Goal: Information Seeking & Learning: Learn about a topic

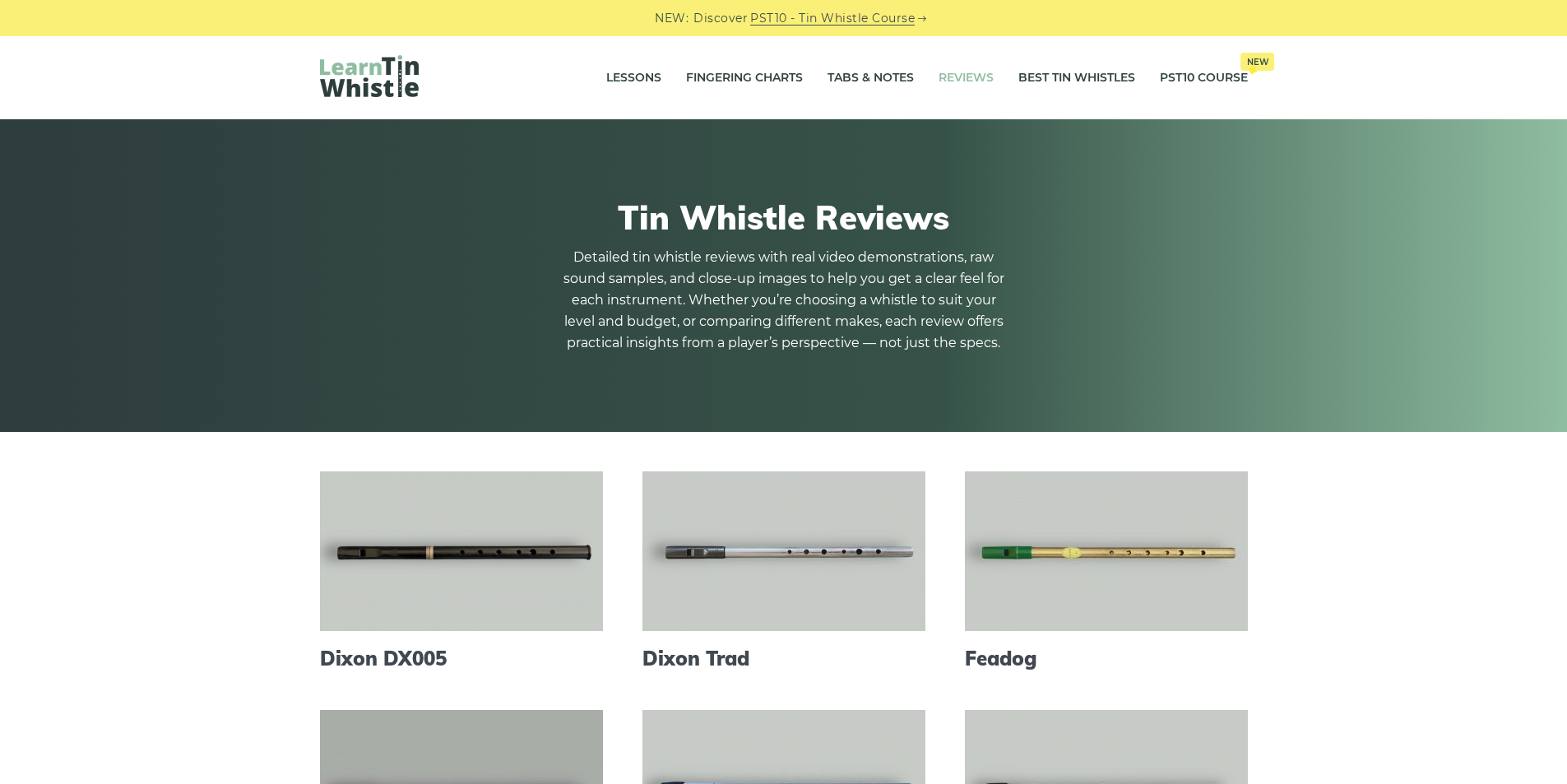
scroll to position [220, 0]
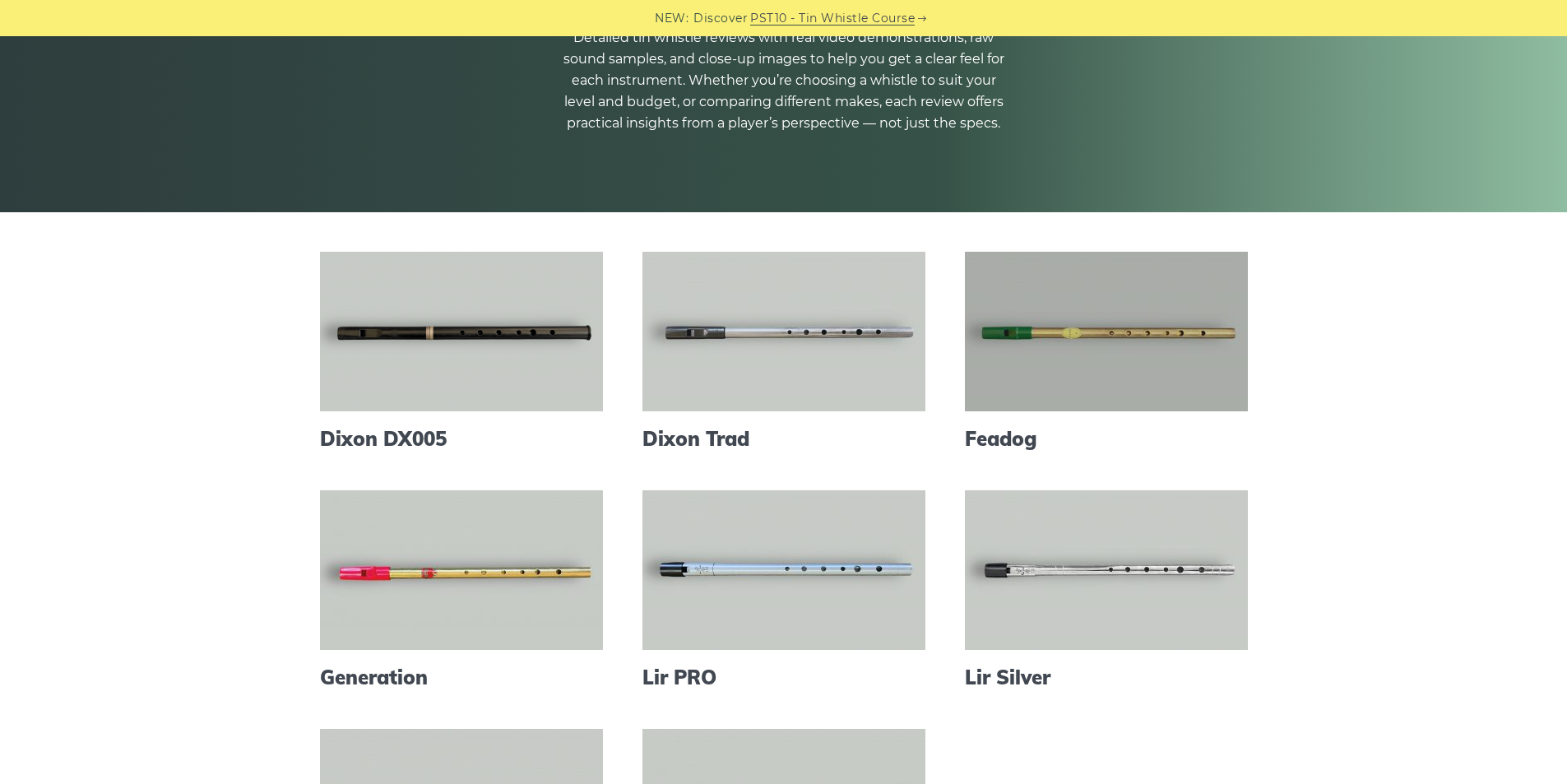
click at [1067, 356] on link at bounding box center [1106, 332] width 283 height 160
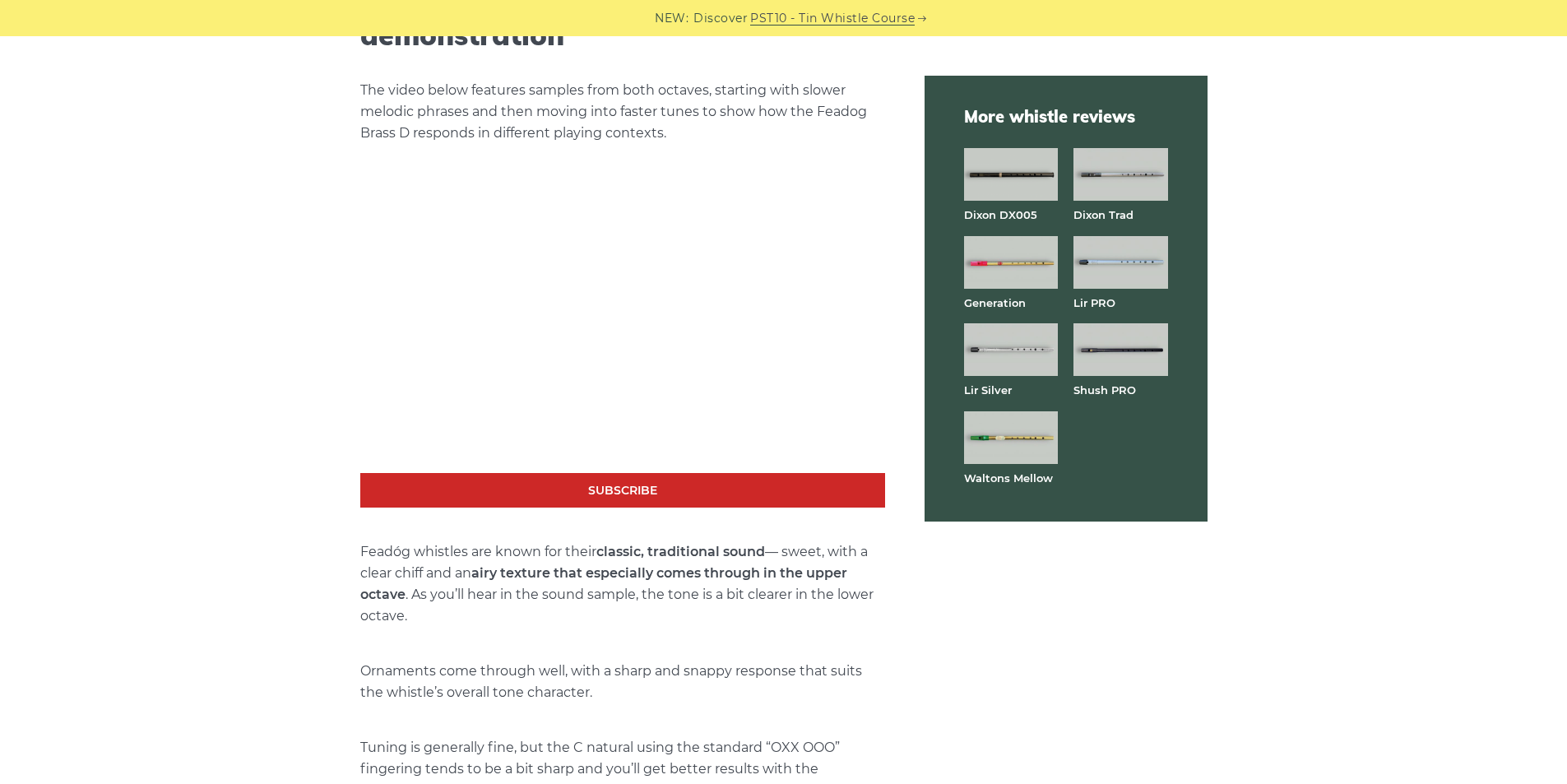
scroll to position [2714, 0]
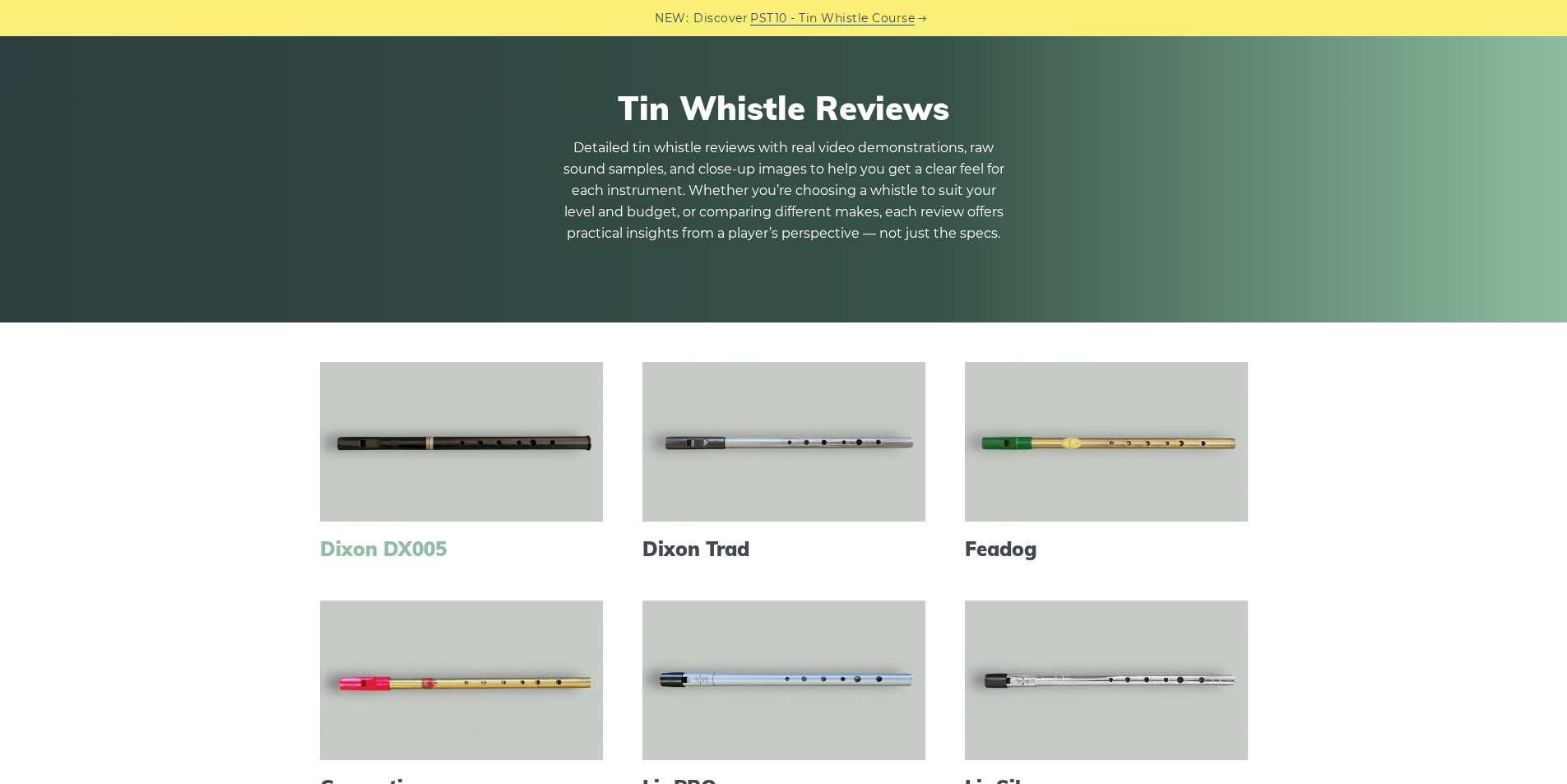
scroll to position [329, 0]
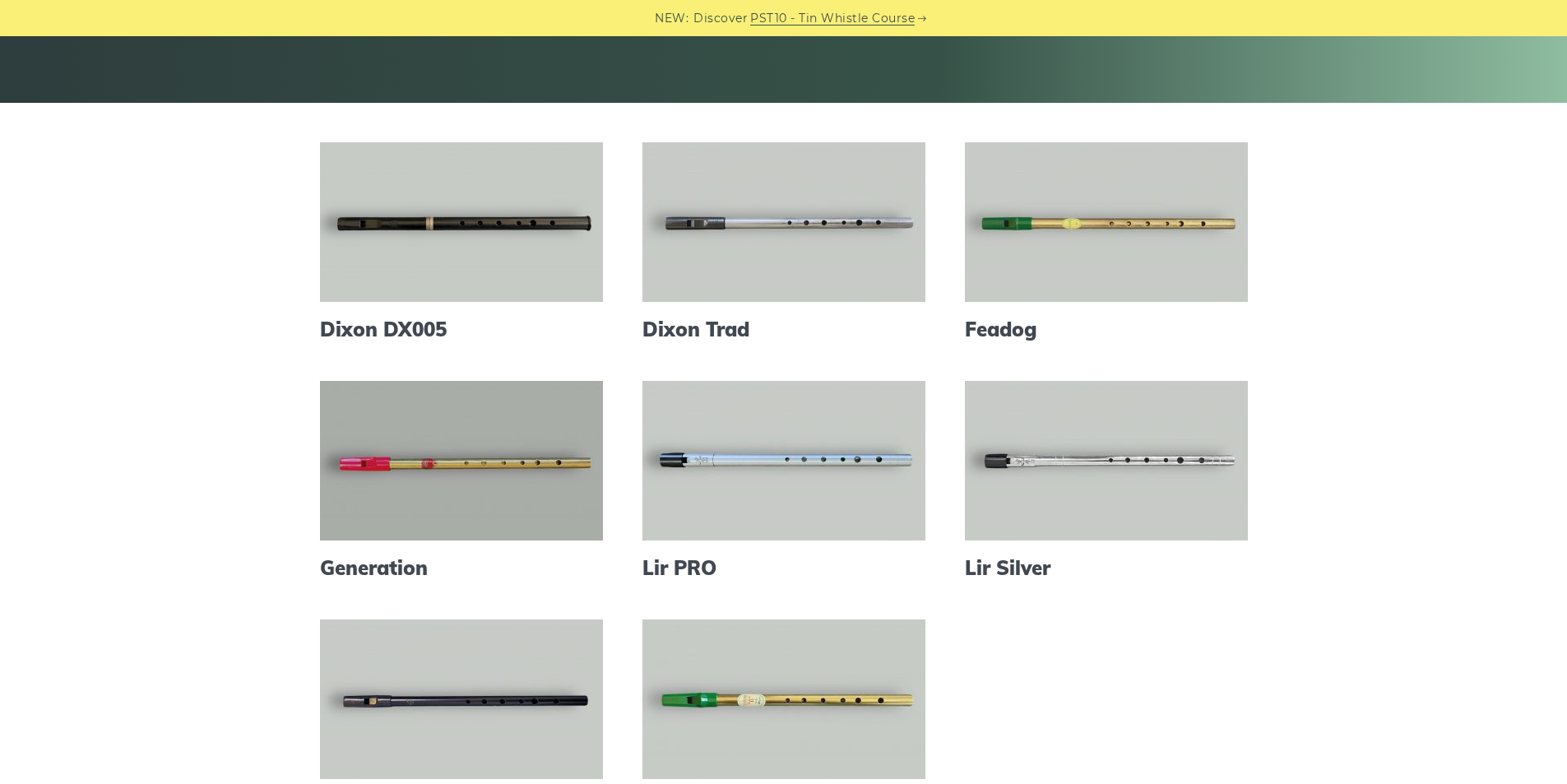
click at [408, 460] on link at bounding box center [462, 460] width 283 height 160
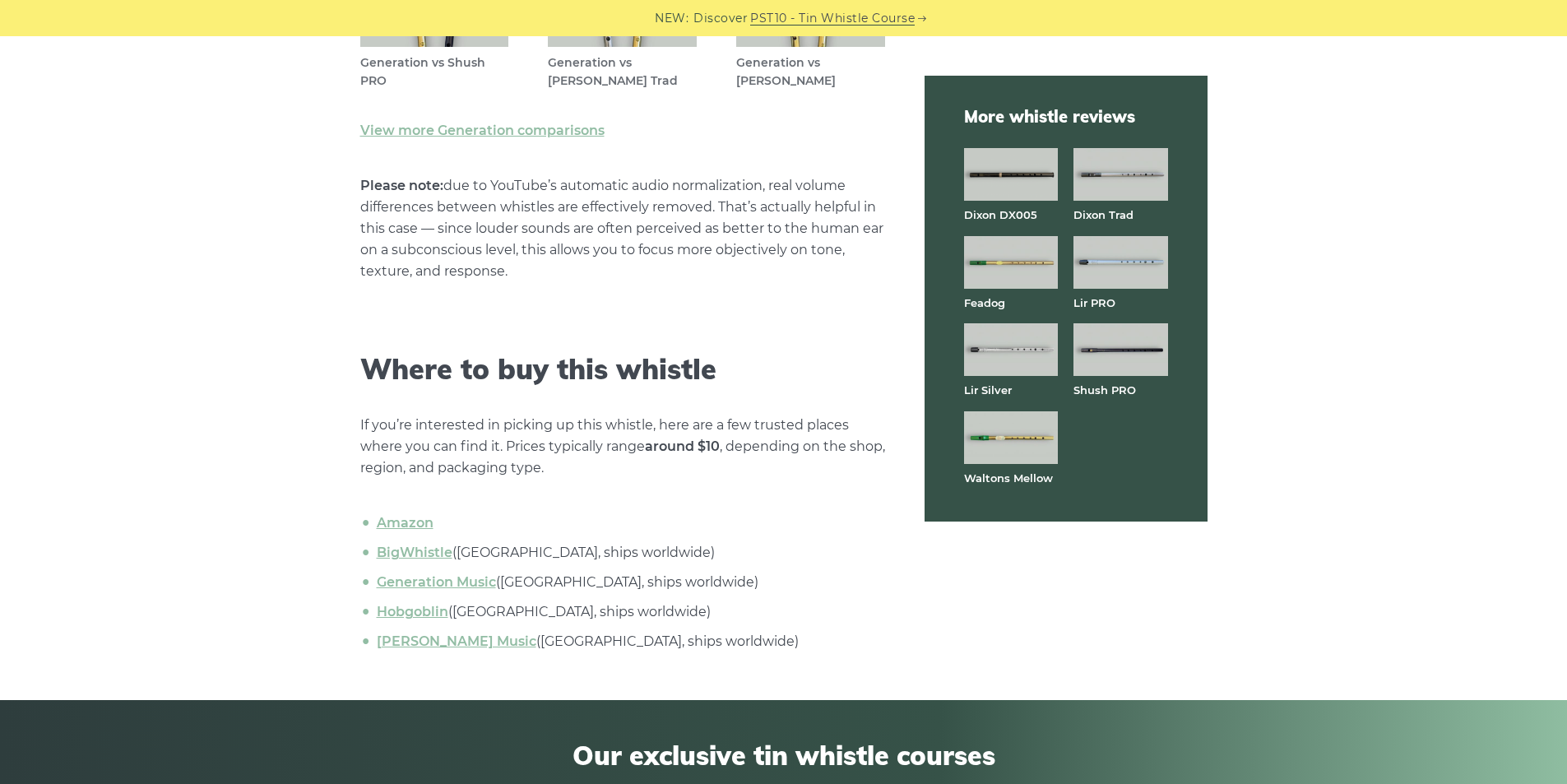
scroll to position [5263, 0]
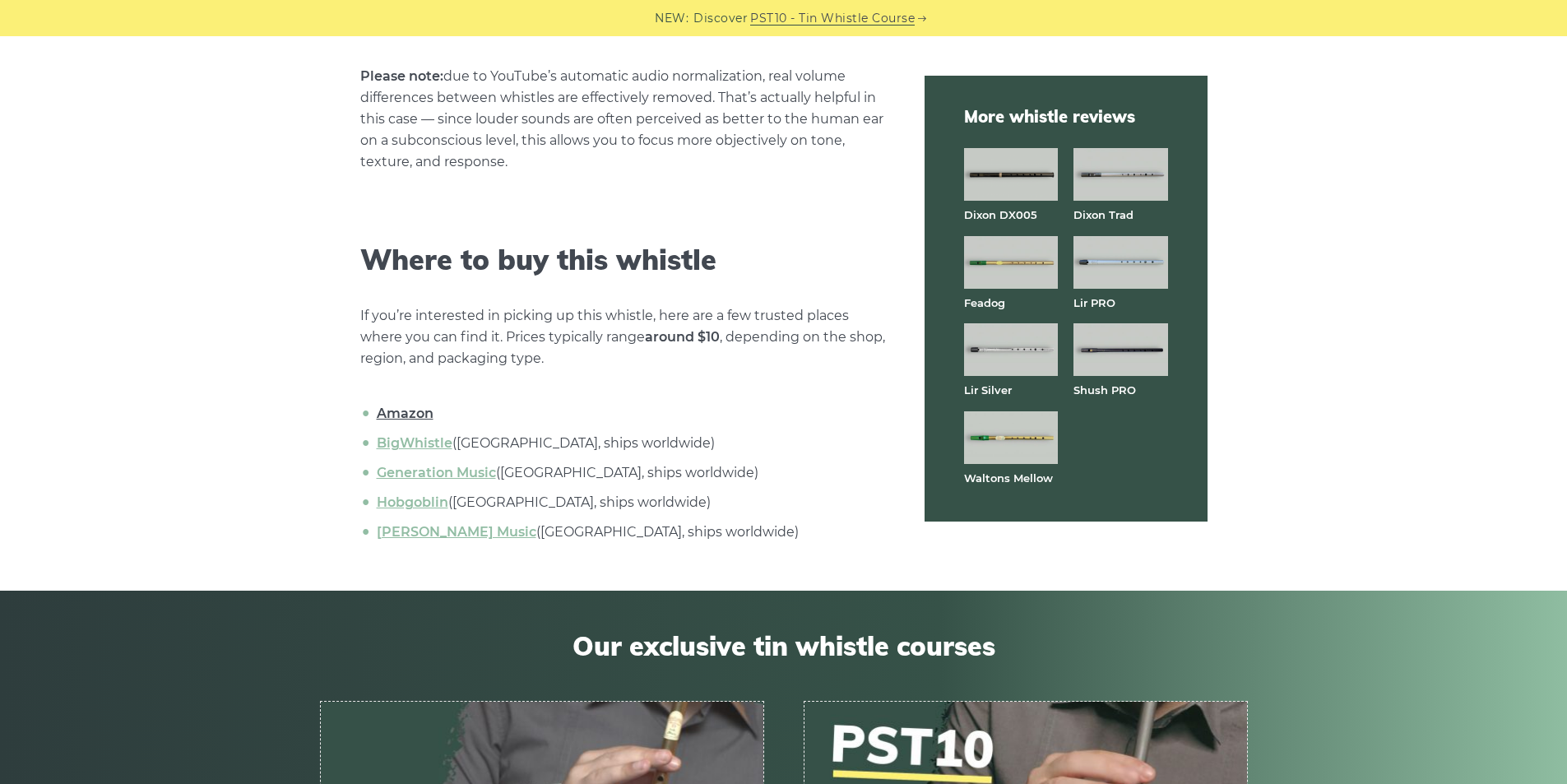
click at [415, 413] on link "Amazon" at bounding box center [406, 413] width 57 height 16
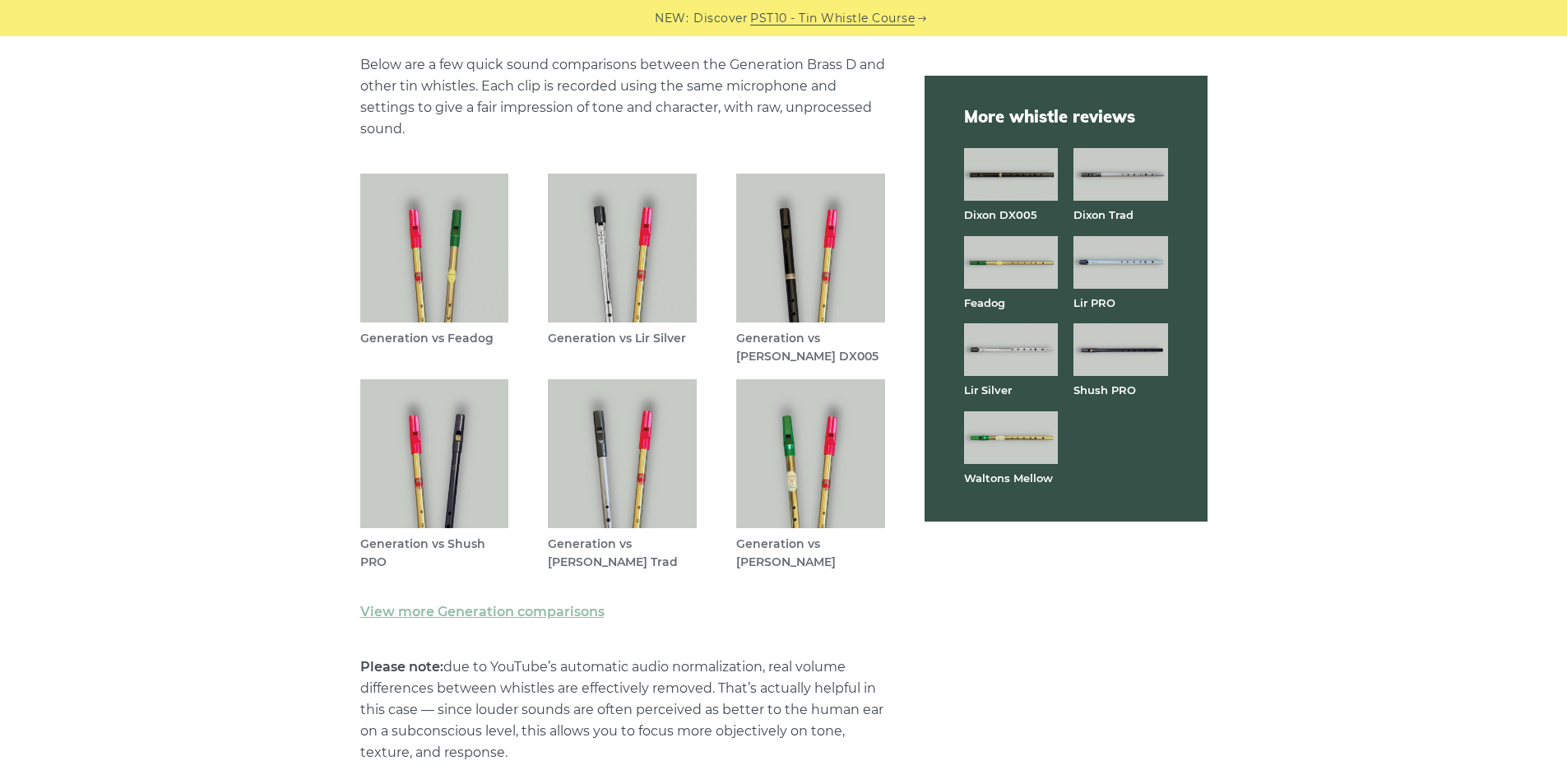
scroll to position [4344, 0]
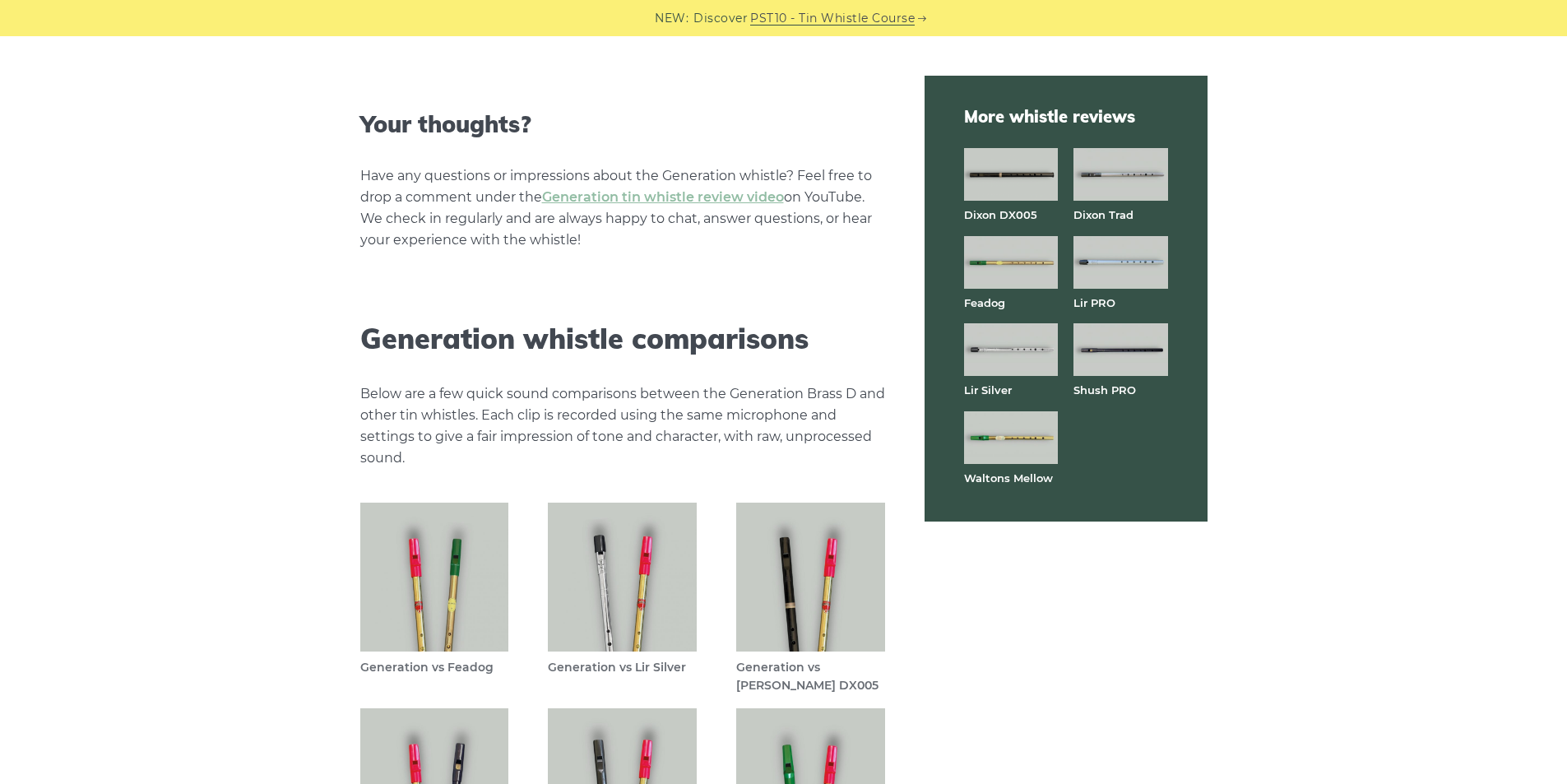
click at [1121, 270] on img at bounding box center [1121, 262] width 94 height 52
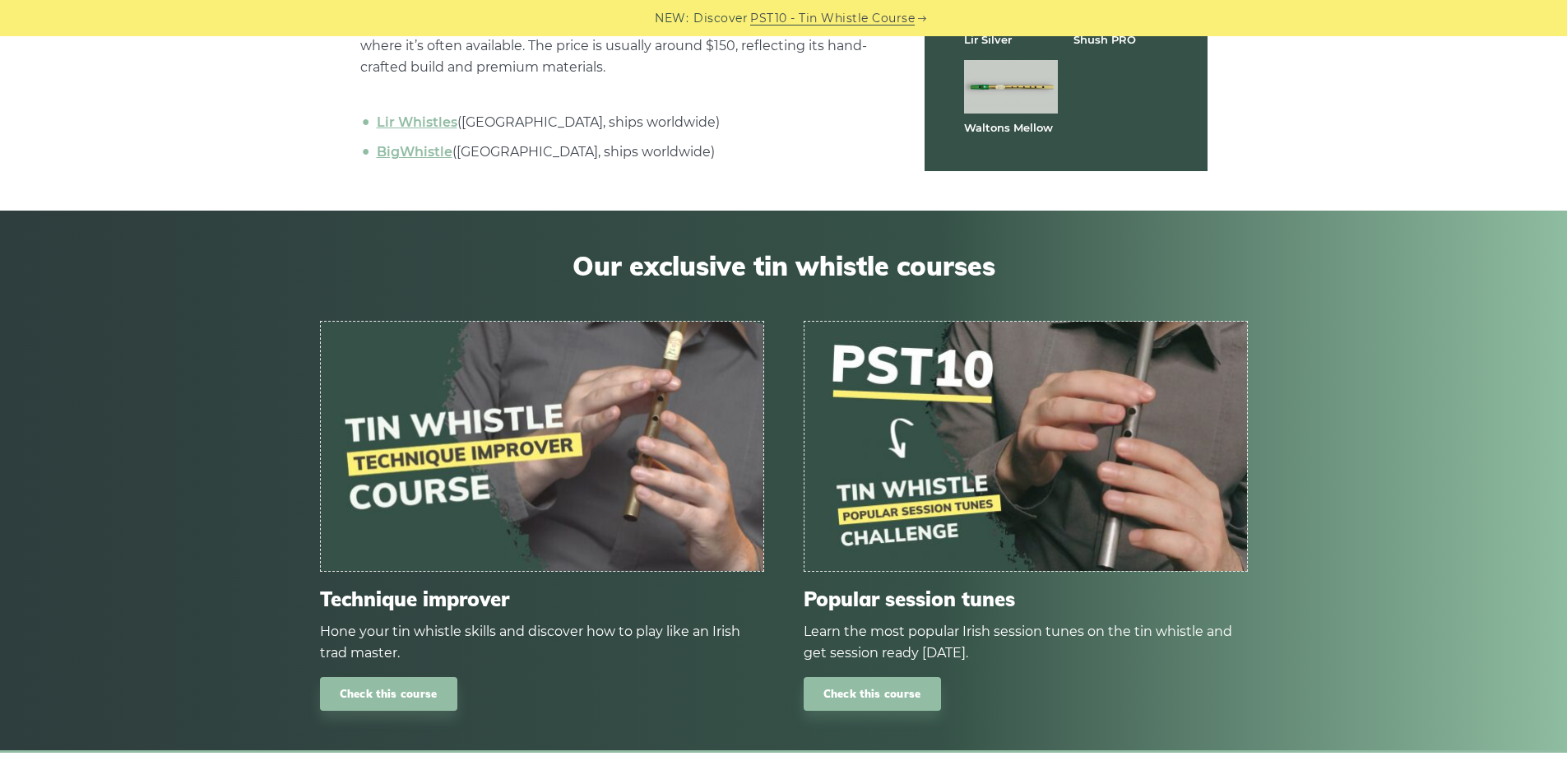
scroll to position [5938, 0]
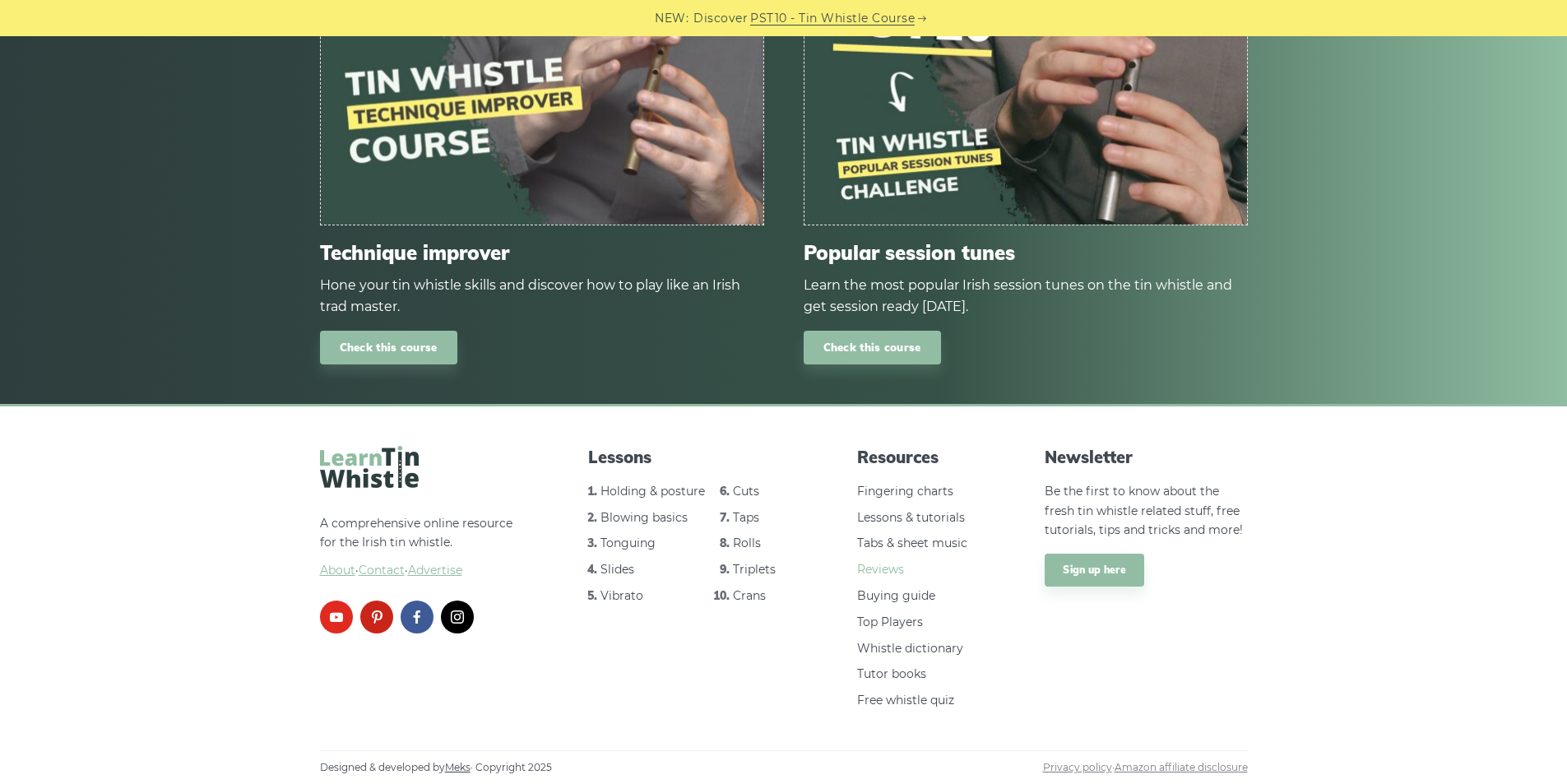
click at [880, 567] on link "Reviews" at bounding box center [880, 569] width 47 height 15
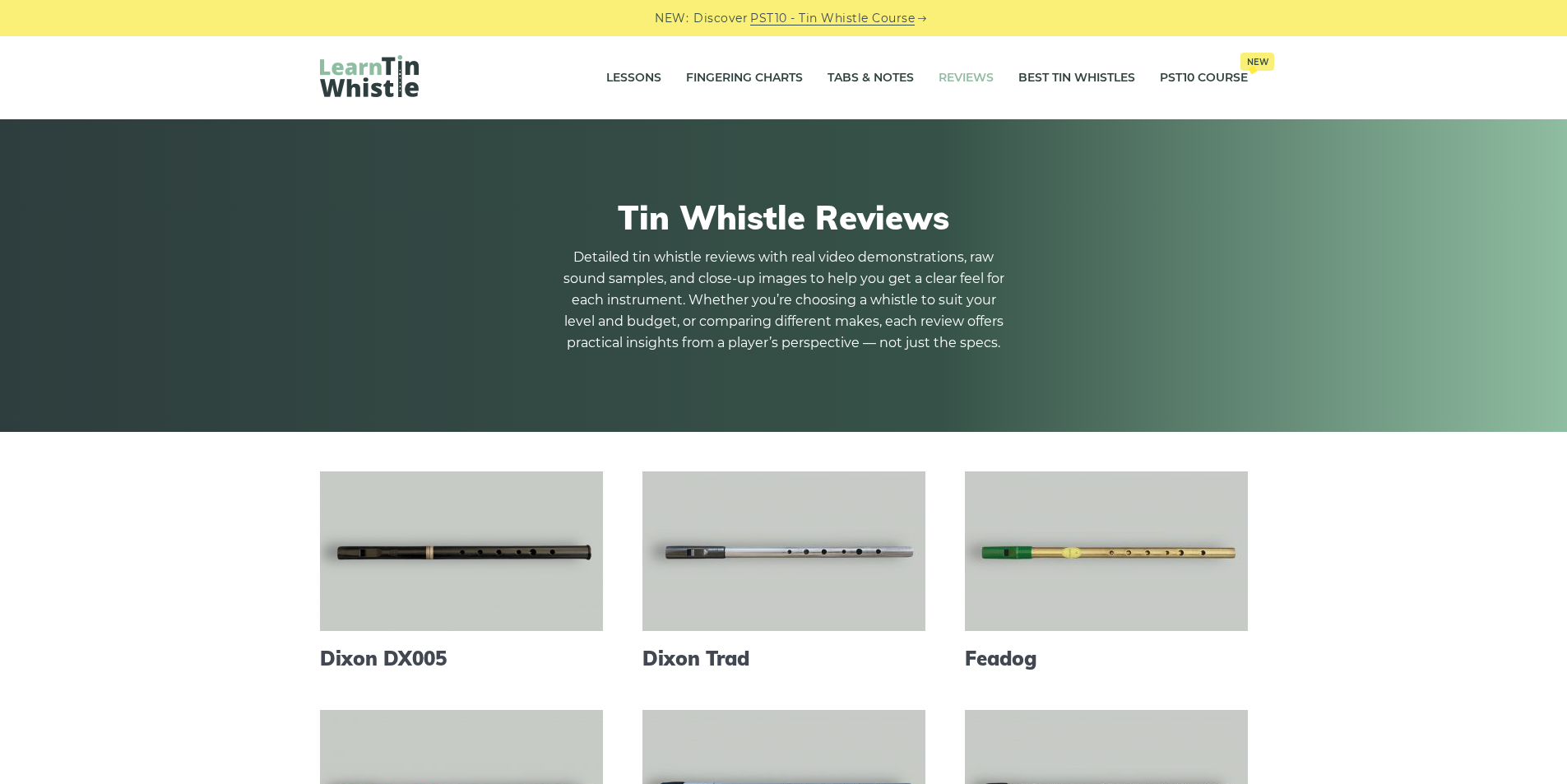
click at [359, 75] on img at bounding box center [369, 76] width 98 height 42
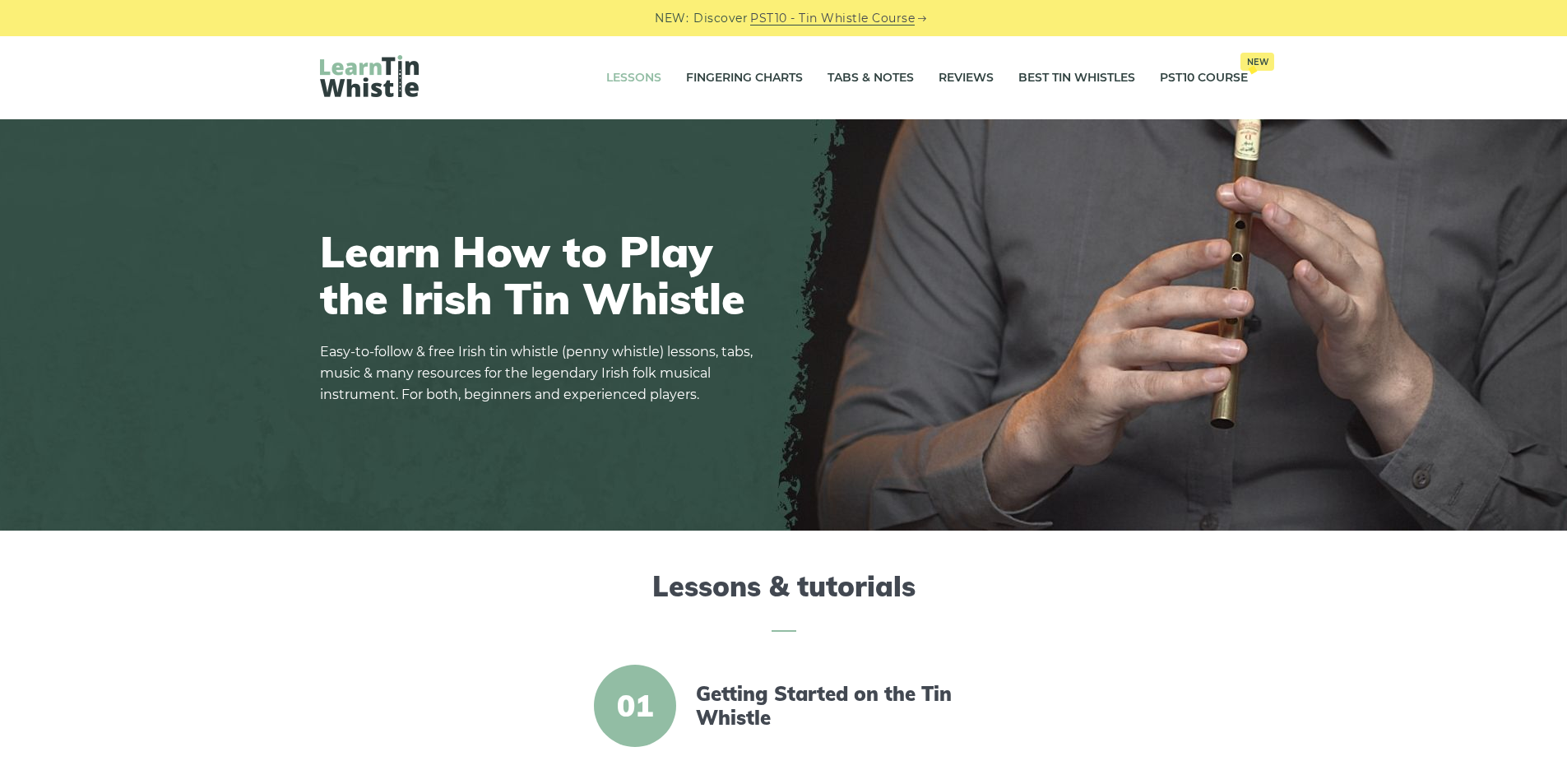
click at [610, 79] on link "Lessons" at bounding box center [634, 78] width 55 height 41
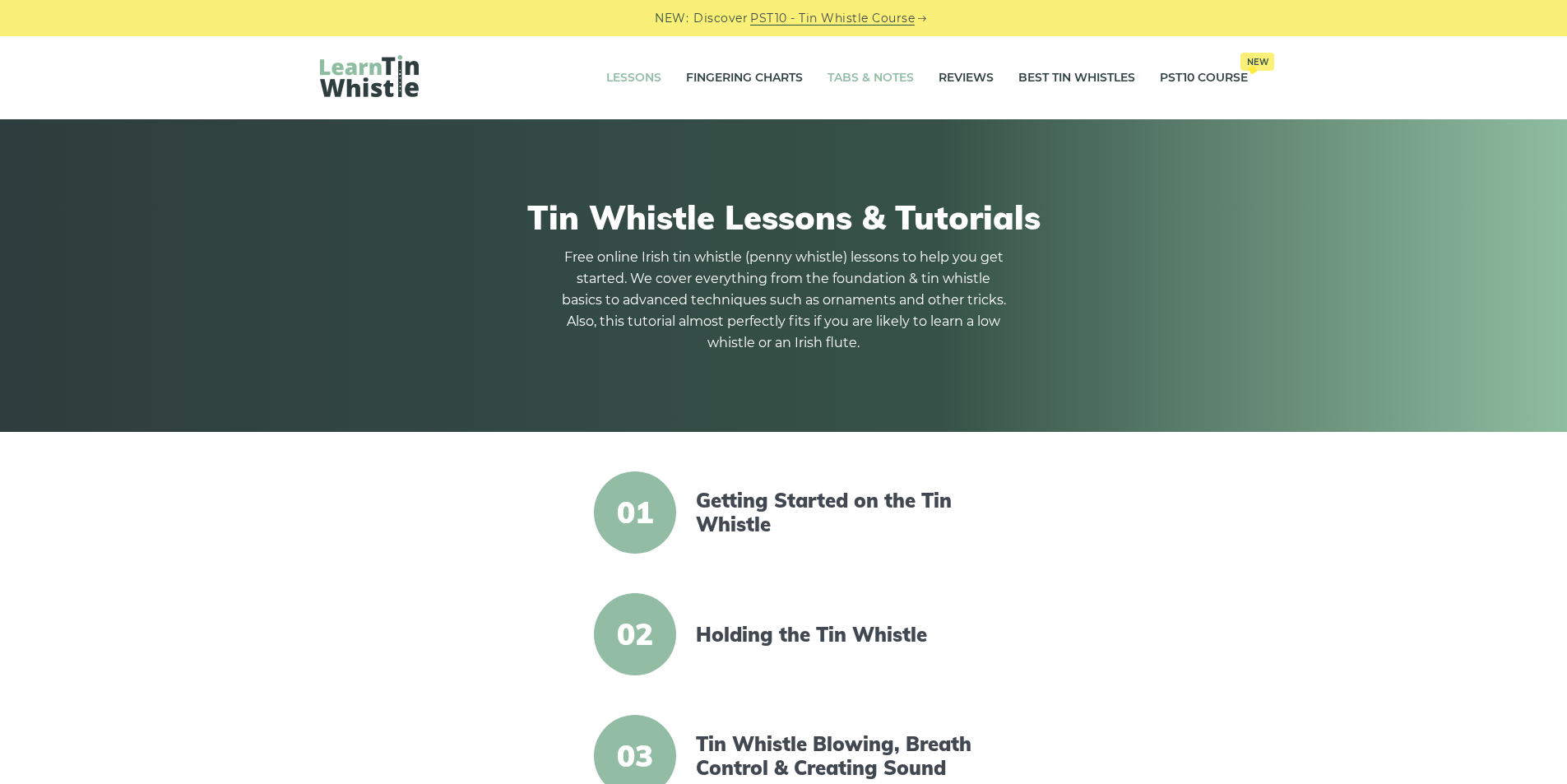
click at [872, 70] on link "Tabs & Notes" at bounding box center [871, 78] width 86 height 41
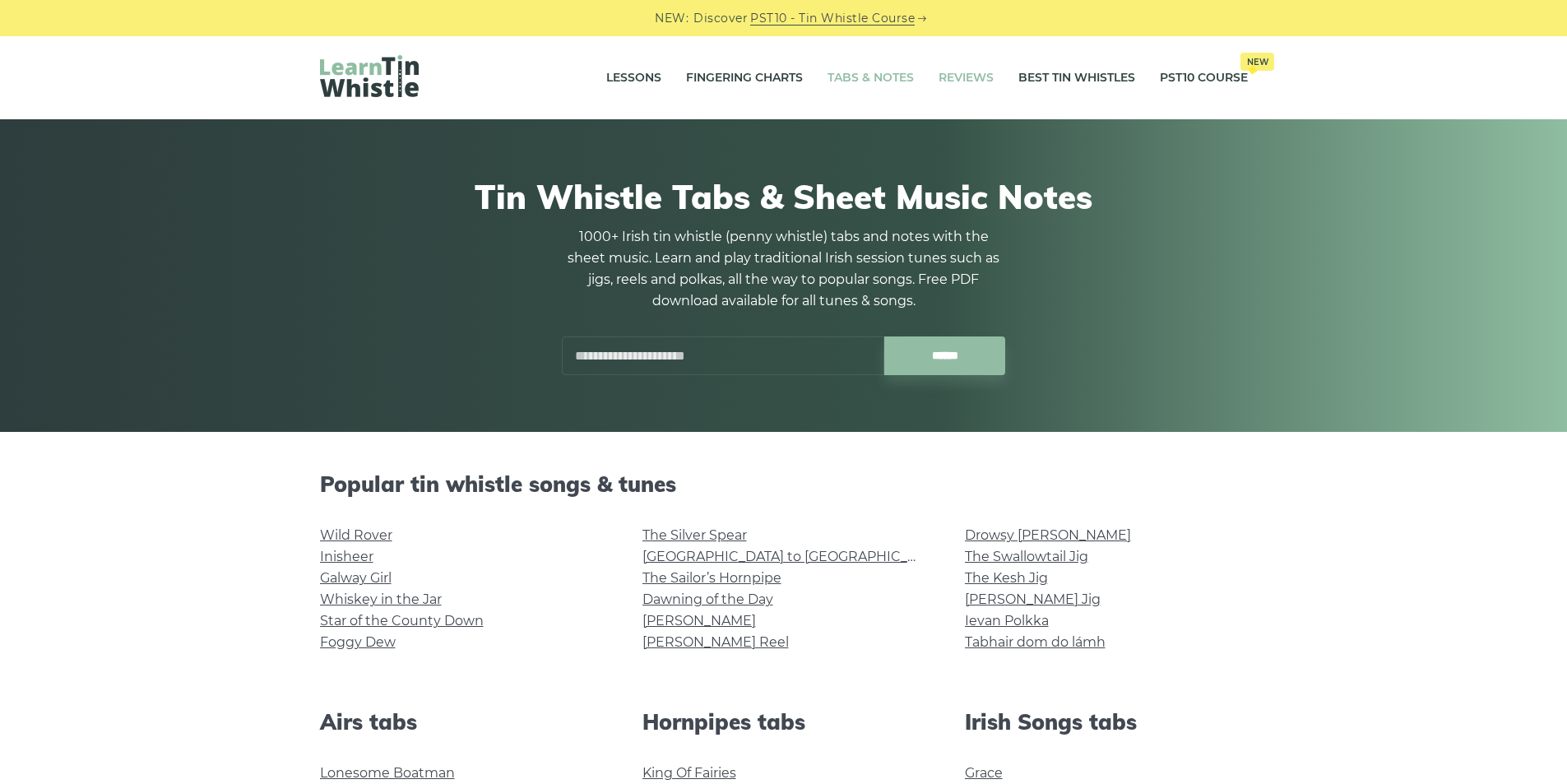
click at [967, 76] on link "Reviews" at bounding box center [967, 78] width 55 height 41
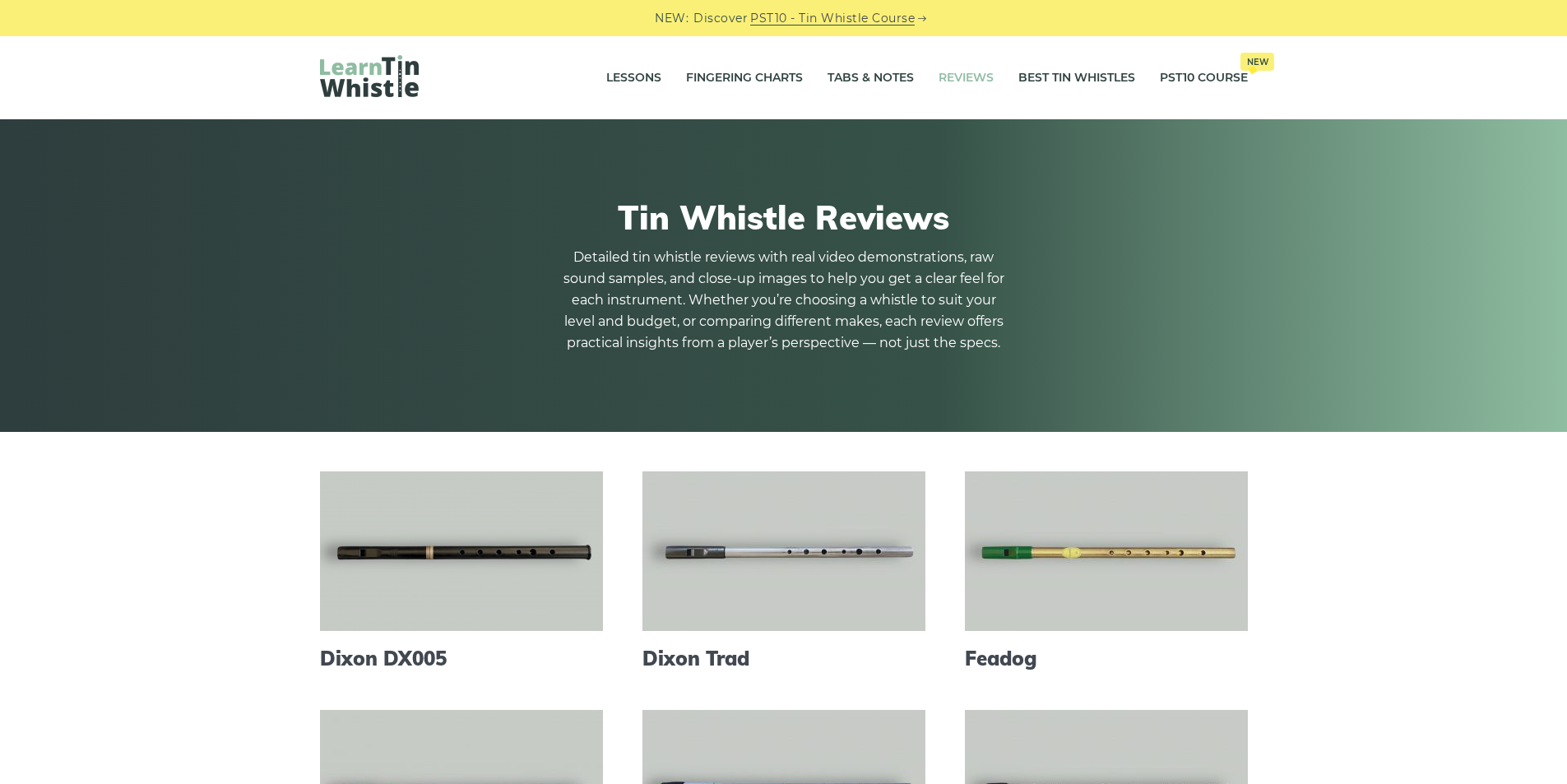
click at [1088, 76] on link "Best Tin Whistles" at bounding box center [1077, 78] width 117 height 41
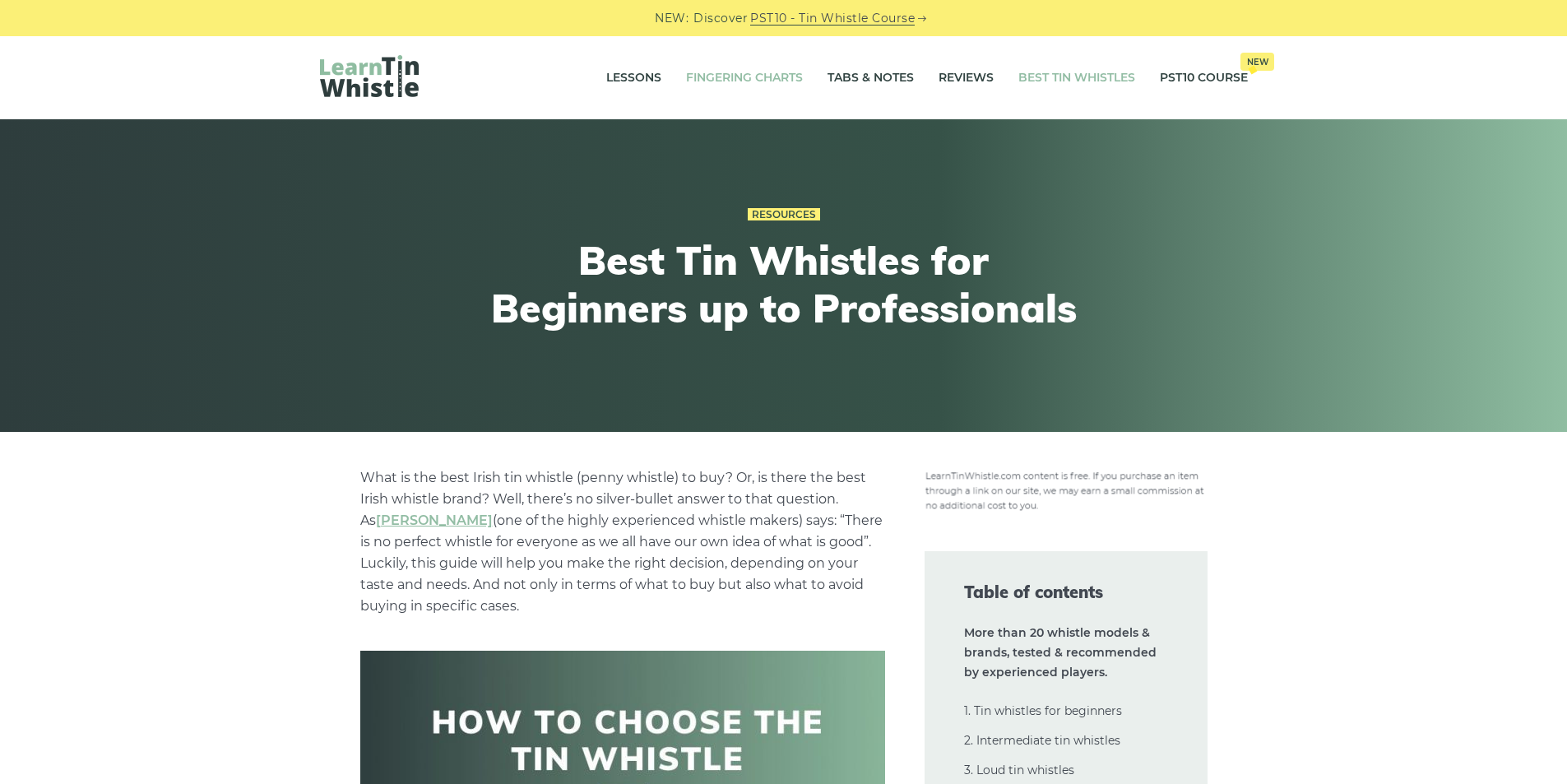
click at [740, 72] on link "Fingering Charts" at bounding box center [744, 78] width 117 height 41
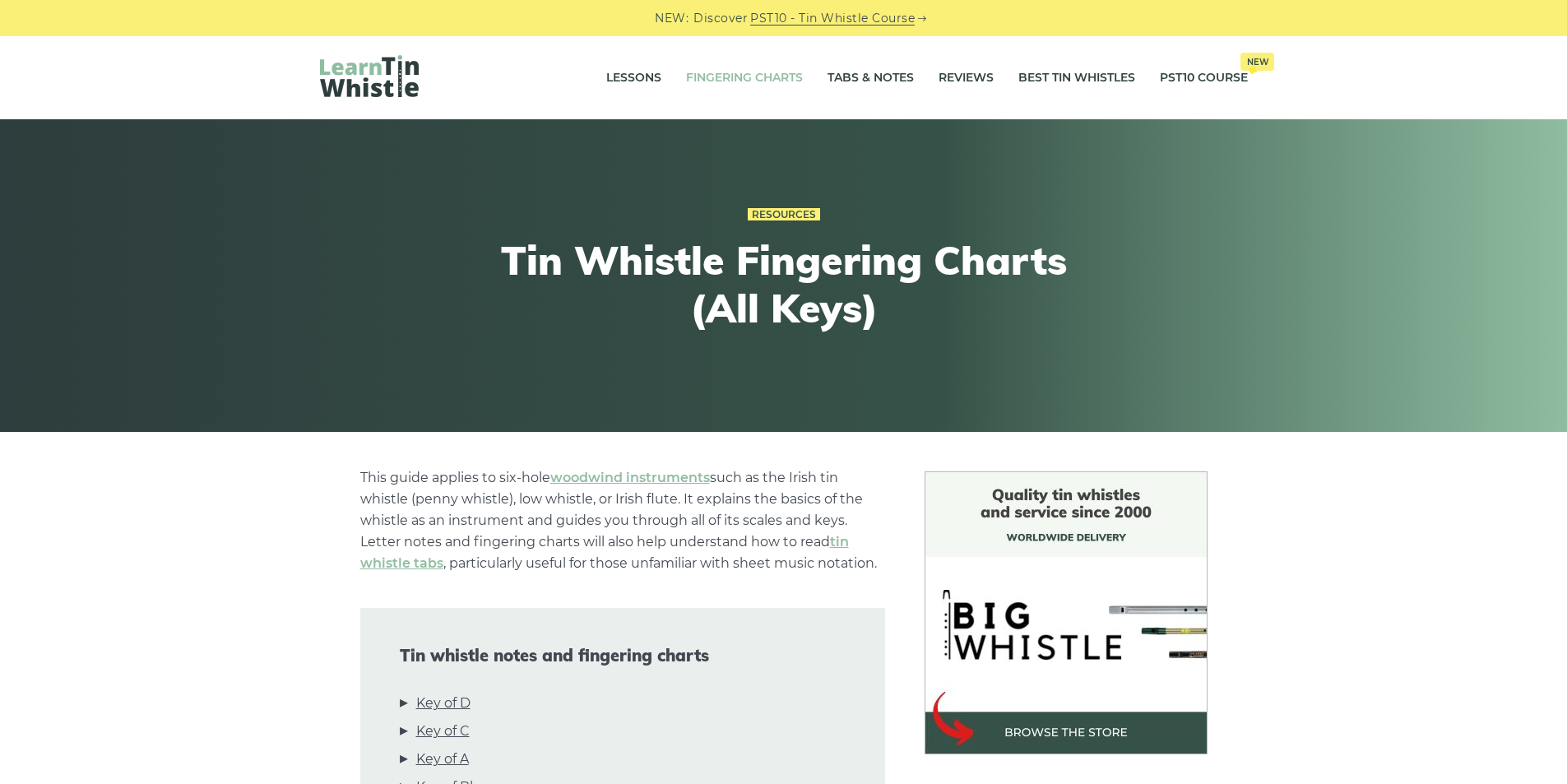
click at [314, 79] on div "Lessons Fingering Charts Tabs & Notes Reviews Best Tin Whistles PST10 Course Ne…" at bounding box center [784, 77] width 1007 height 83
click at [965, 74] on link "Reviews" at bounding box center [967, 78] width 55 height 41
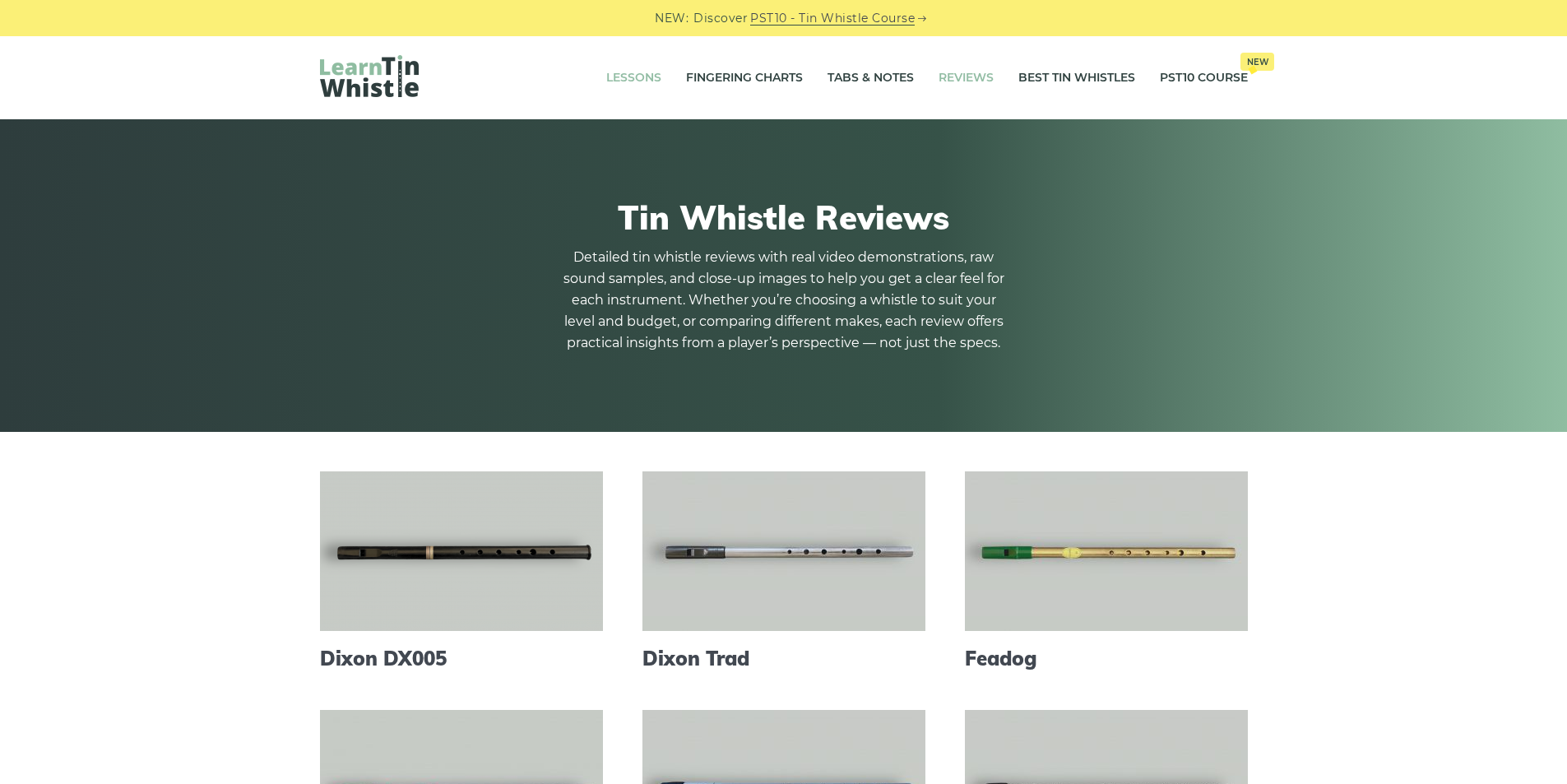
click at [624, 77] on link "Lessons" at bounding box center [634, 78] width 55 height 41
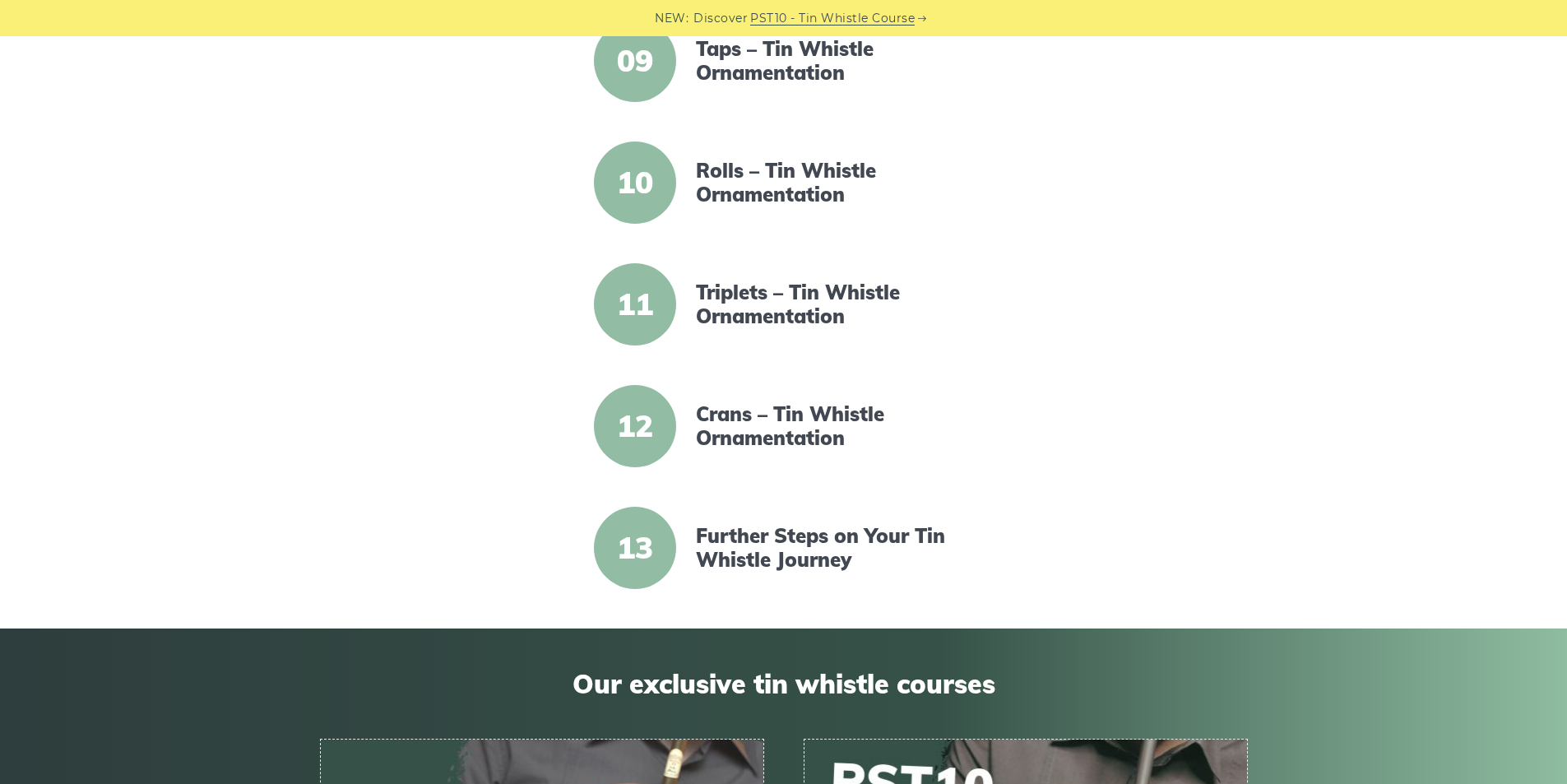
scroll to position [1864, 0]
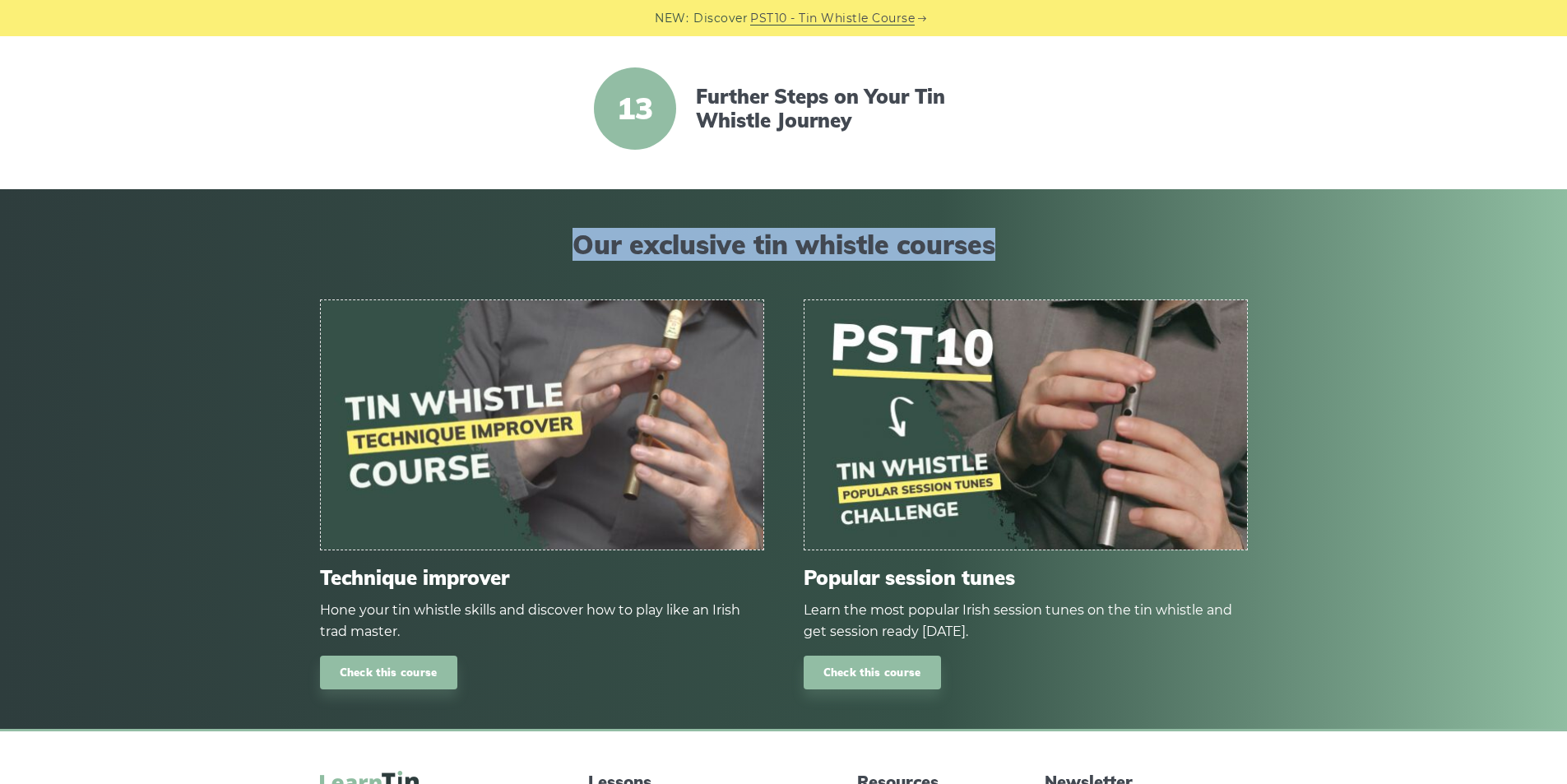
drag, startPoint x: 566, startPoint y: 245, endPoint x: 1043, endPoint y: 245, distance: 477.0
click at [1043, 245] on span "Our exclusive tin whistle courses" at bounding box center [784, 244] width 928 height 31
click at [1066, 246] on span "Our exclusive tin whistle courses" at bounding box center [784, 244] width 928 height 31
drag, startPoint x: 574, startPoint y: 244, endPoint x: 1052, endPoint y: 246, distance: 478.0
click at [1052, 246] on span "Our exclusive tin whistle courses" at bounding box center [784, 244] width 928 height 31
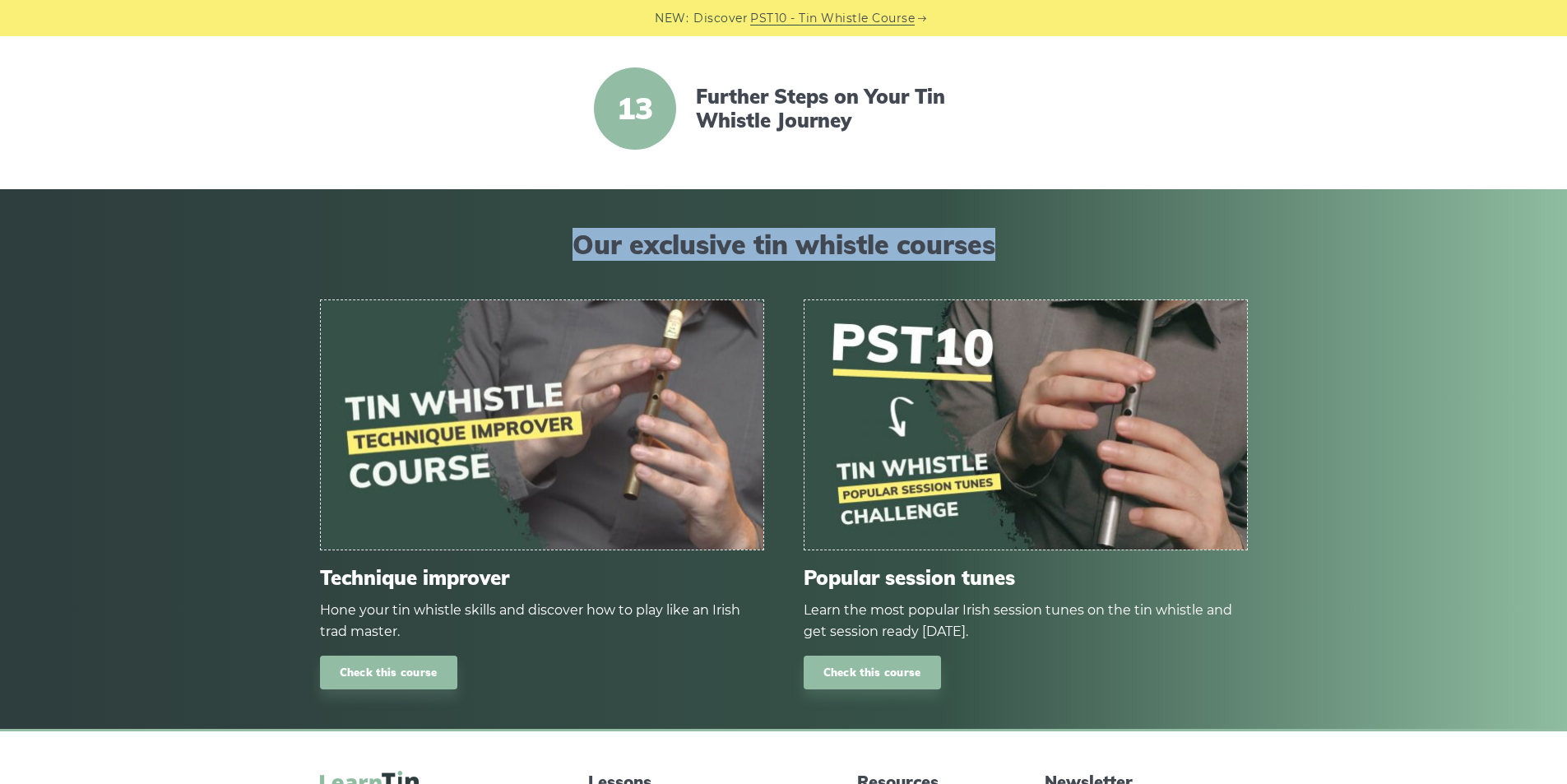
scroll to position [2189, 0]
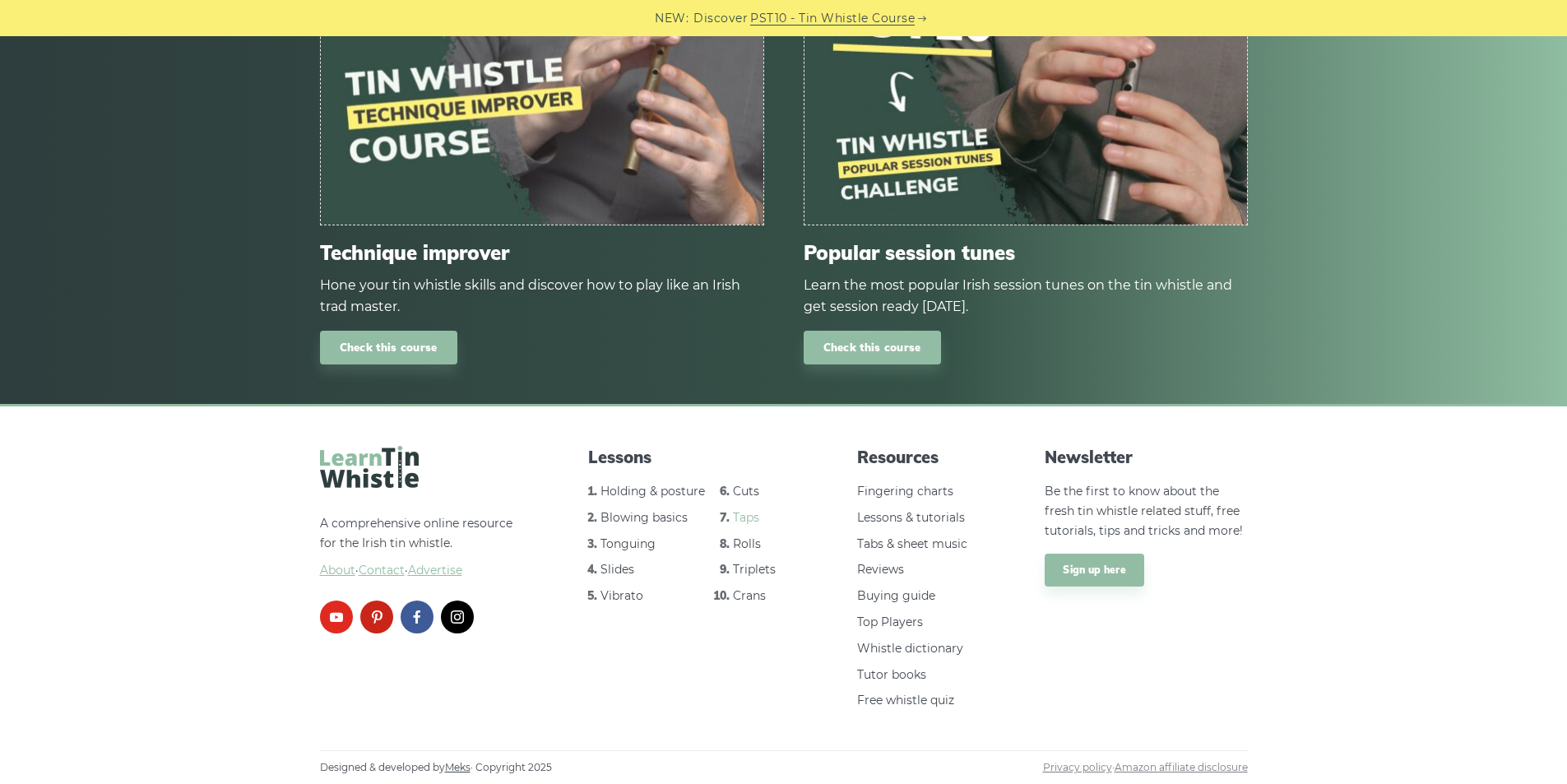
click at [752, 519] on link "Taps" at bounding box center [746, 517] width 27 height 15
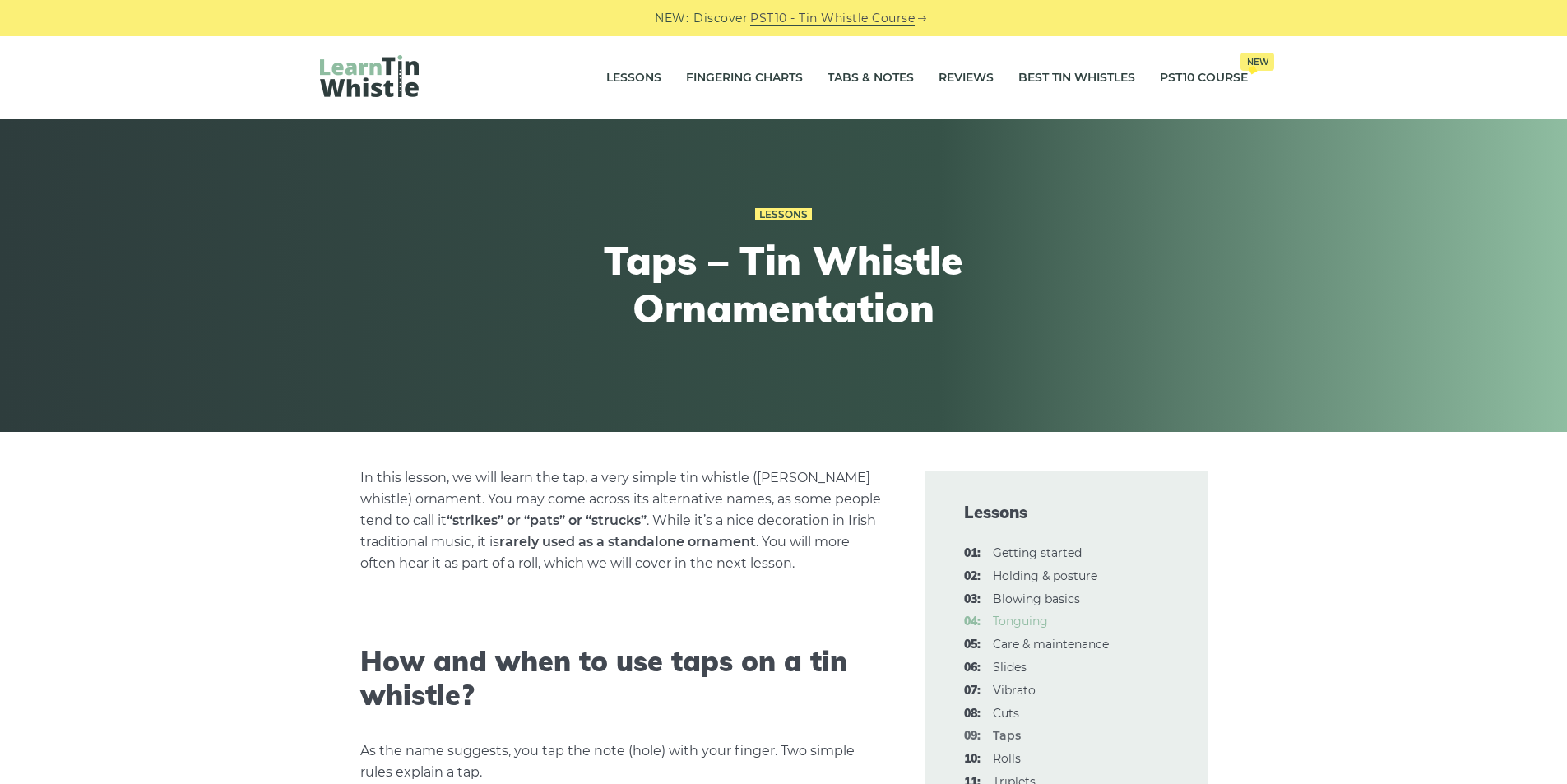
click at [1020, 620] on link "04: Tonguing" at bounding box center [1021, 620] width 55 height 15
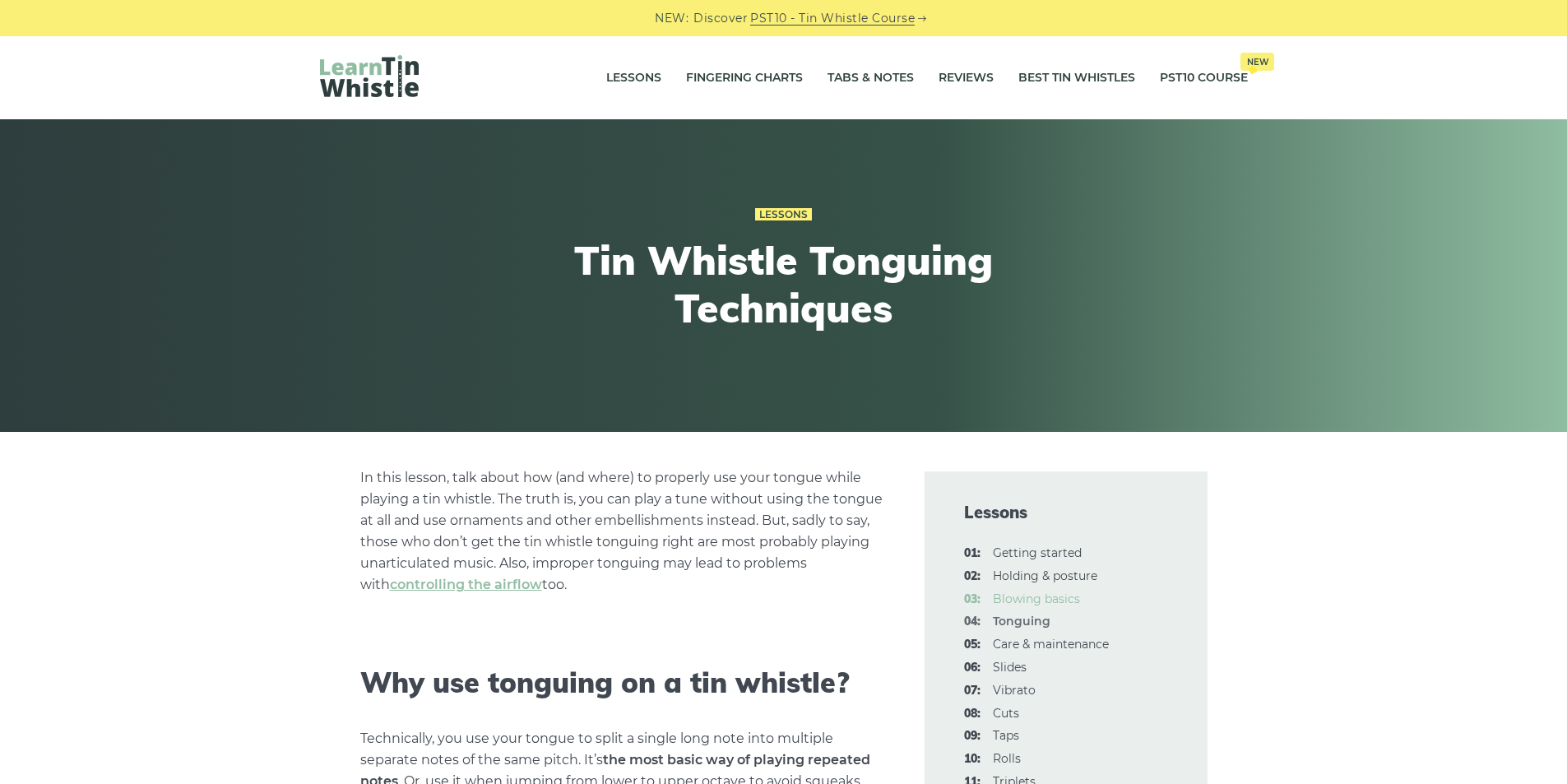
click at [1047, 601] on link "03: Blowing basics" at bounding box center [1036, 598] width 87 height 15
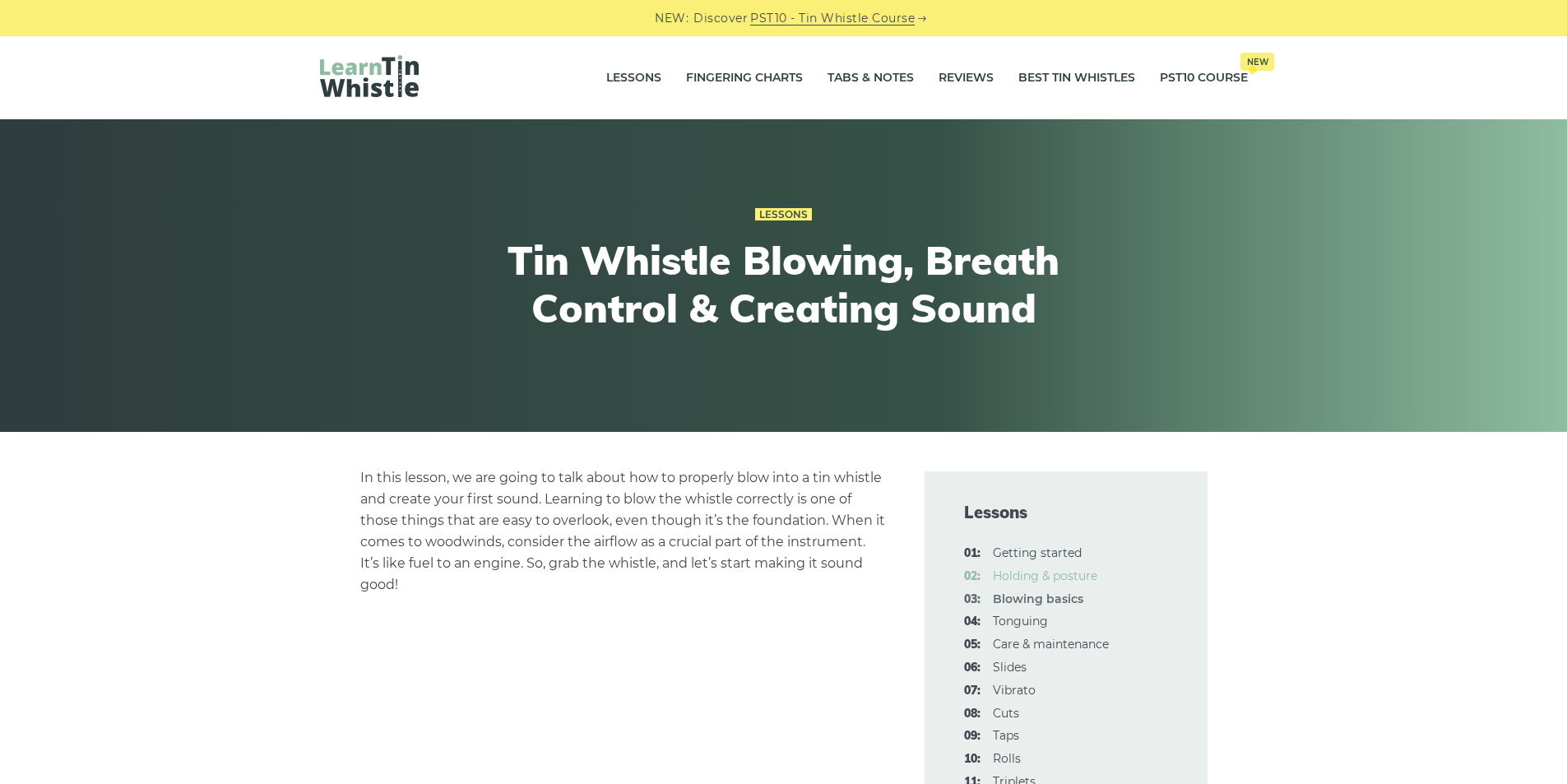
click at [1042, 577] on link "02: Holding & posture" at bounding box center [1046, 575] width 105 height 15
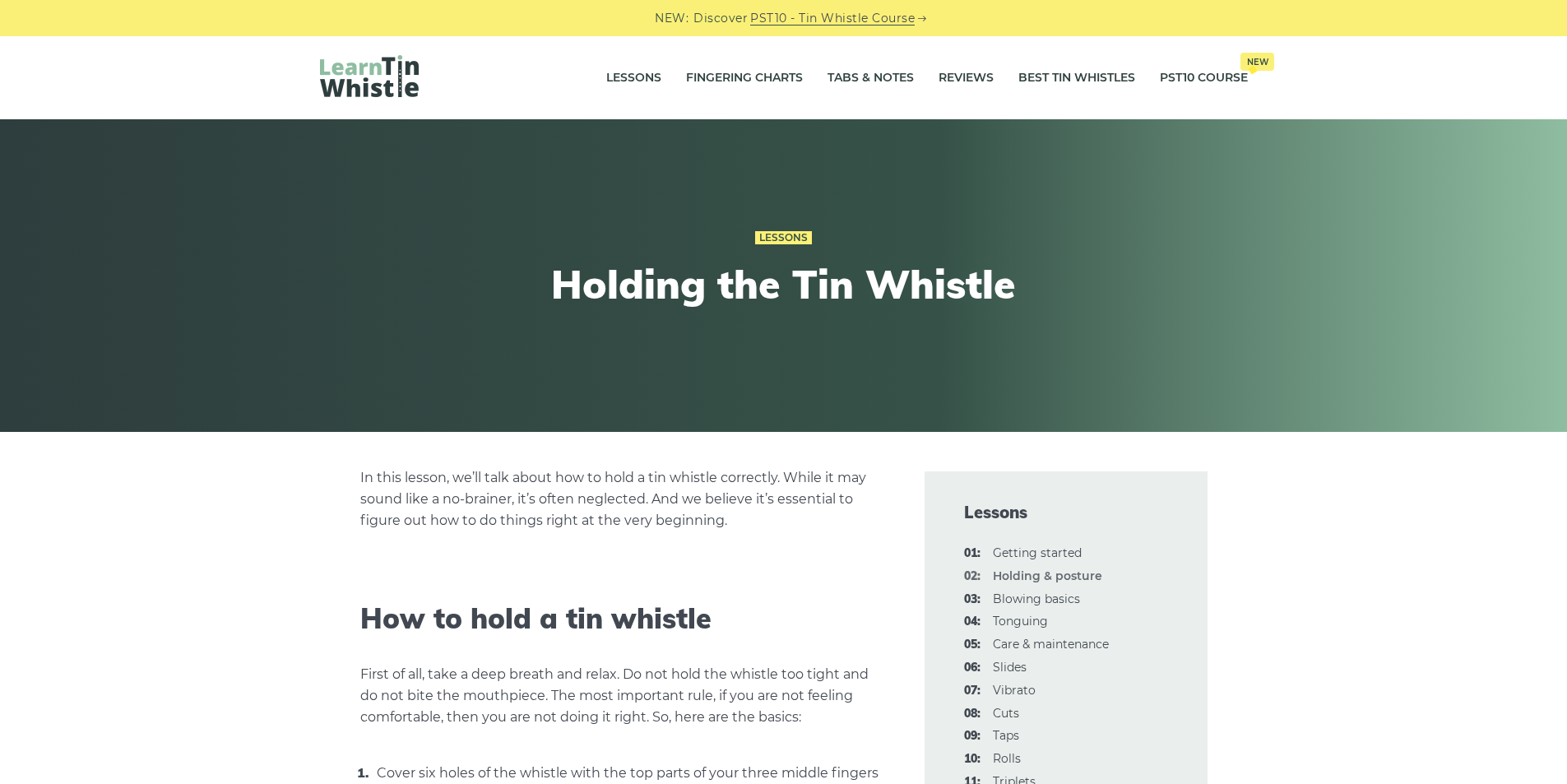
click at [372, 89] on img at bounding box center [369, 76] width 98 height 42
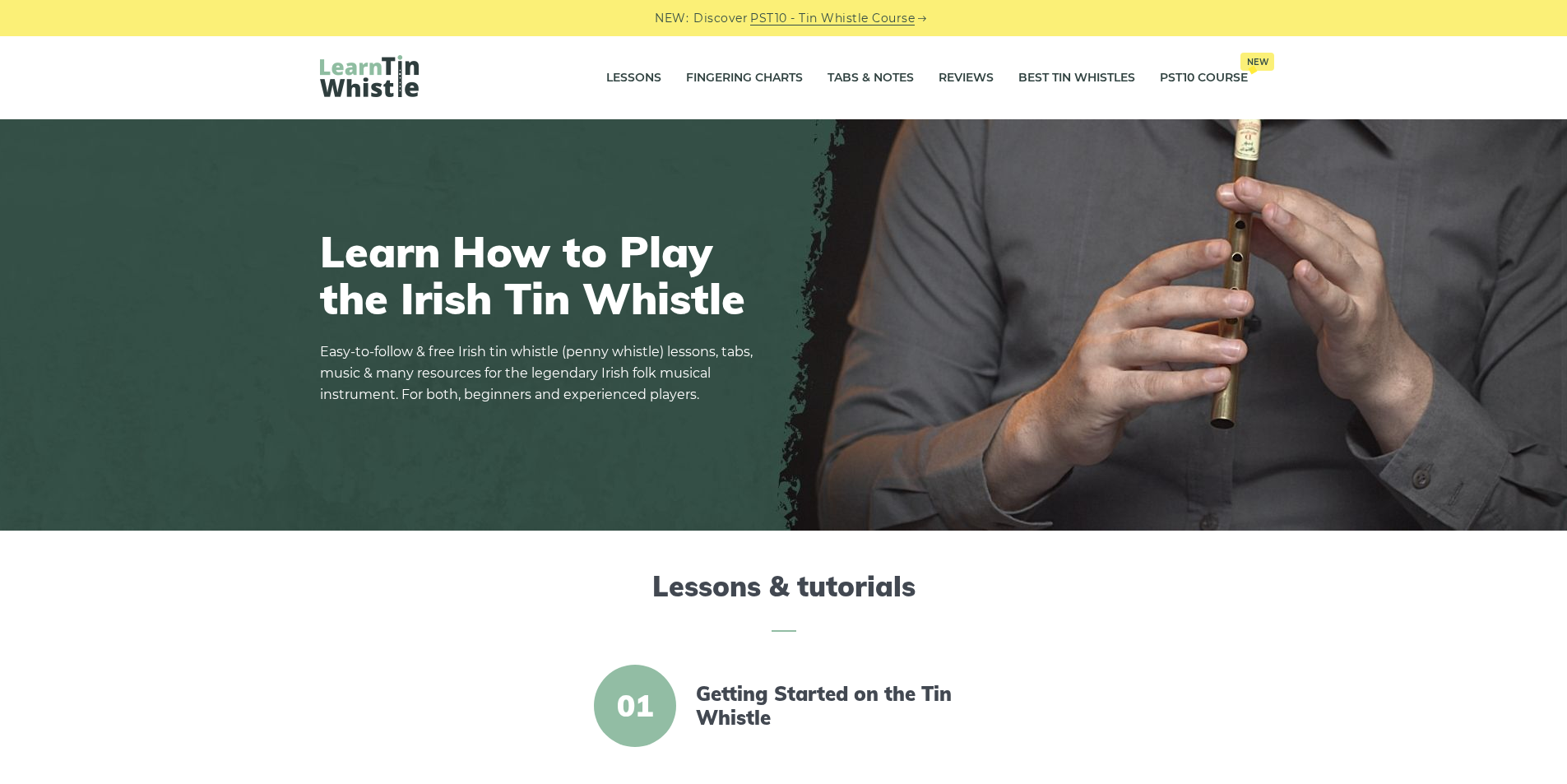
click at [829, 15] on link "PST10 - Tin Whistle Course" at bounding box center [832, 18] width 165 height 19
